Goal: Task Accomplishment & Management: Use online tool/utility

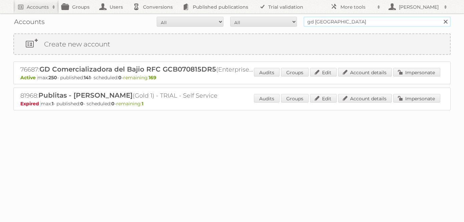
click at [325, 21] on input "gd mexico" at bounding box center [377, 22] width 147 height 10
type input "Ravensburger"
click at [440, 17] on input "Search" at bounding box center [445, 22] width 10 height 10
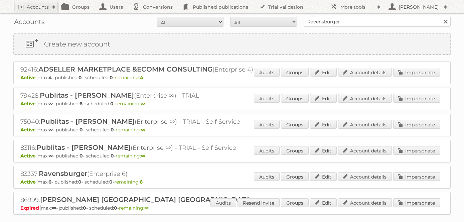
scroll to position [16, 0]
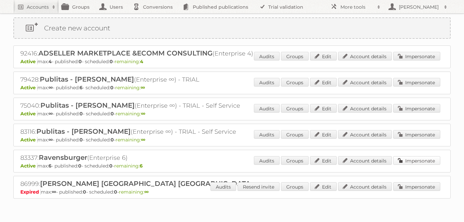
click at [425, 159] on link "Impersonate" at bounding box center [416, 160] width 47 height 9
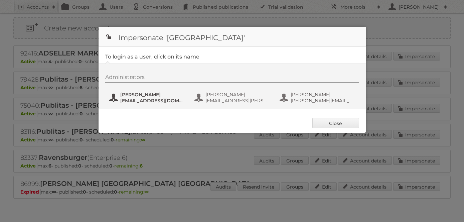
click at [152, 98] on span "[EMAIL_ADDRESS][DOMAIN_NAME]" at bounding box center [152, 101] width 65 height 6
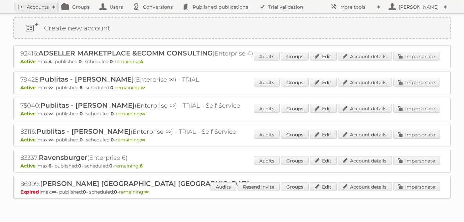
click at [329, 198] on div "Loading" at bounding box center [231, 211] width 437 height 27
